Goal: Information Seeking & Learning: Understand process/instructions

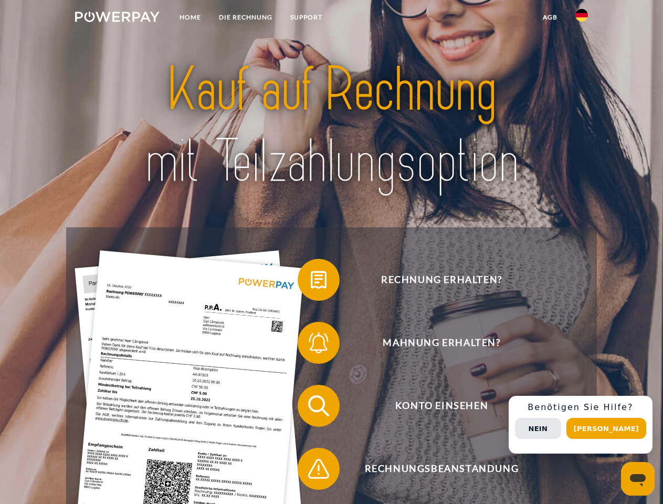
click at [117, 18] on img at bounding box center [117, 17] width 84 height 10
click at [581, 18] on img at bounding box center [581, 15] width 13 height 13
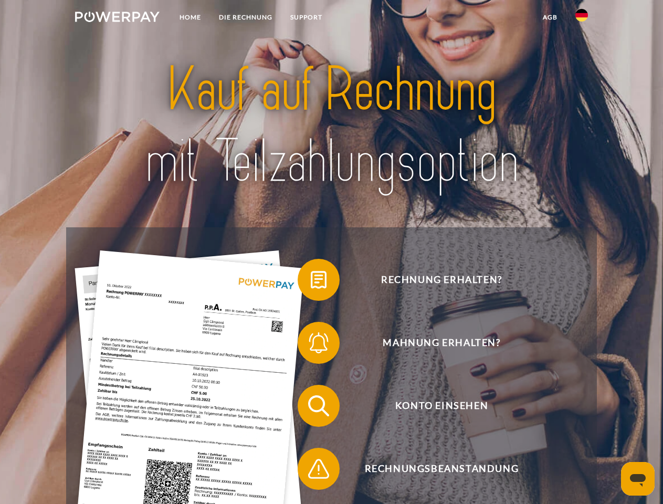
click at [549, 17] on link "agb" at bounding box center [550, 17] width 33 height 19
click at [311, 282] on span at bounding box center [303, 279] width 52 height 52
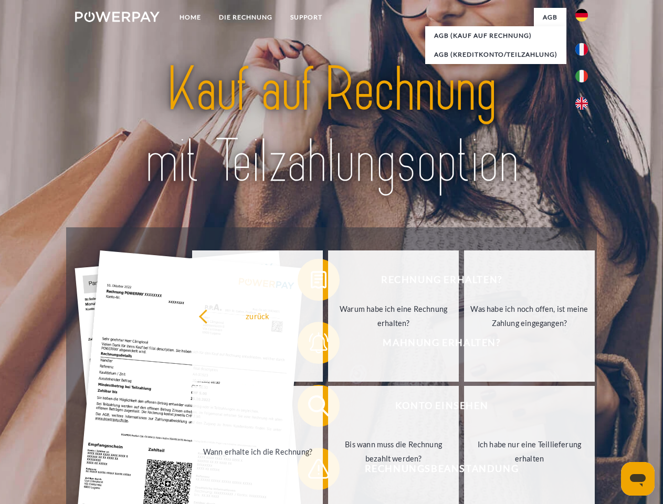
click at [311, 345] on div "Rechnung erhalten? Mahnung erhalten? Konto einsehen" at bounding box center [331, 437] width 530 height 420
click at [328, 408] on link "Bis wann muss die Rechnung bezahlt werden?" at bounding box center [393, 451] width 131 height 131
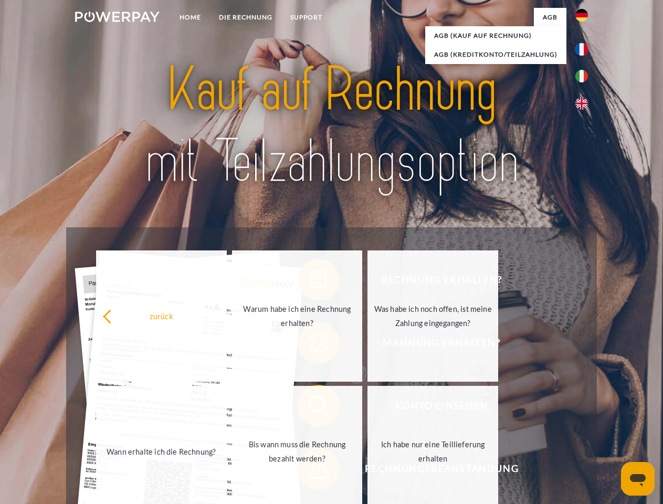
click at [311, 471] on span at bounding box center [303, 468] width 52 height 52
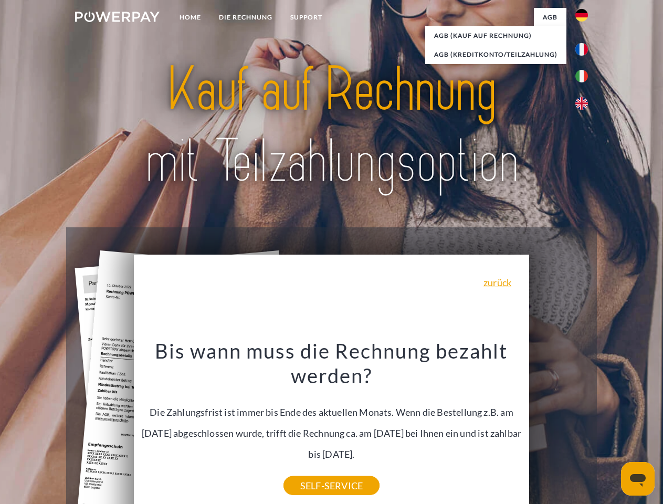
click at [584, 425] on div "Rechnung erhalten? Mahnung erhalten? Konto einsehen" at bounding box center [331, 437] width 530 height 420
click at [558, 427] on span "Konto einsehen" at bounding box center [441, 406] width 257 height 42
click at [610, 428] on header "Home DIE RECHNUNG SUPPORT" at bounding box center [331, 362] width 663 height 725
